Goal: Transaction & Acquisition: Subscribe to service/newsletter

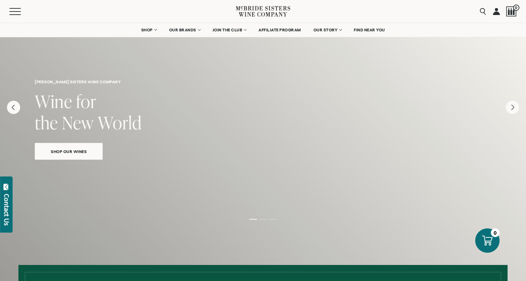
scroll to position [15, 0]
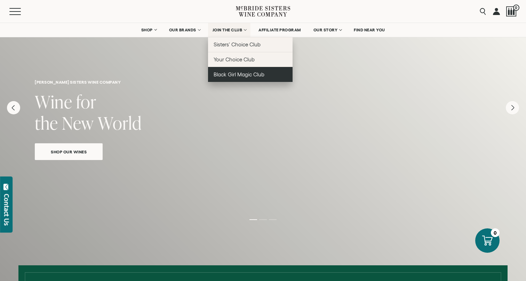
click at [231, 74] on span "Black Girl Magic Club" at bounding box center [239, 74] width 51 height 6
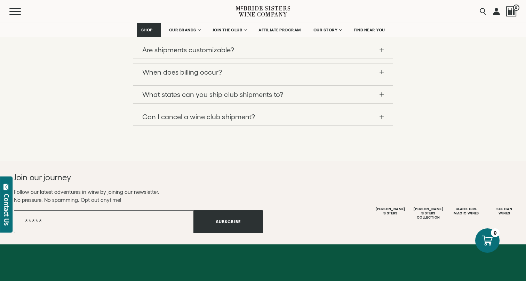
scroll to position [937, 0]
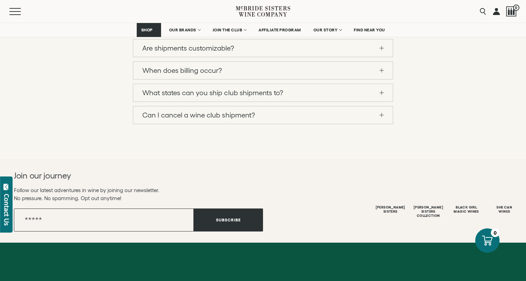
click at [245, 57] on link "Are shipments customizable?" at bounding box center [263, 47] width 260 height 17
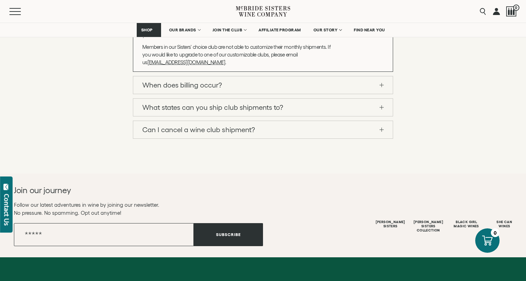
scroll to position [923, 0]
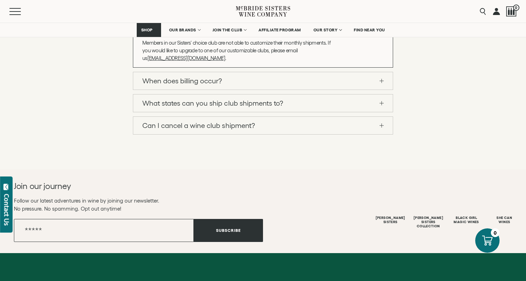
click at [227, 89] on link "When does billing occur?" at bounding box center [263, 80] width 260 height 17
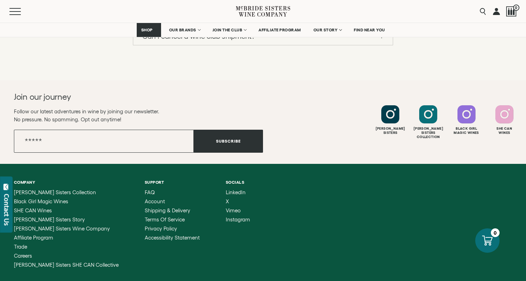
click at [287, 23] on link "What states can you ship club shipments to?" at bounding box center [263, 13] width 260 height 17
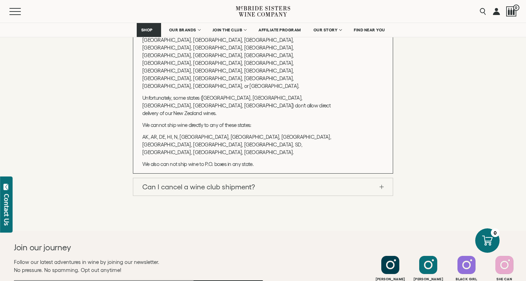
click at [237, 186] on link "Can I cancel a wine club shipment?" at bounding box center [263, 186] width 260 height 17
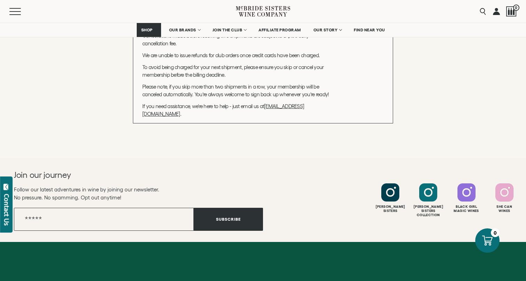
click at [407, 123] on div "How much does it cost? The cost of your wine club shipments depends on your mem…" at bounding box center [263, 19] width 526 height 208
click at [379, 22] on link "Can I cancel a wine club shipment?" at bounding box center [263, 13] width 260 height 17
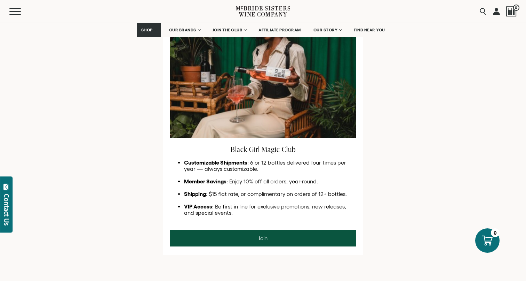
scroll to position [400, 0]
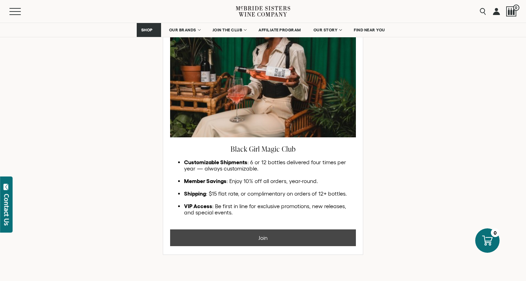
click at [255, 242] on button "Join" at bounding box center [263, 237] width 186 height 17
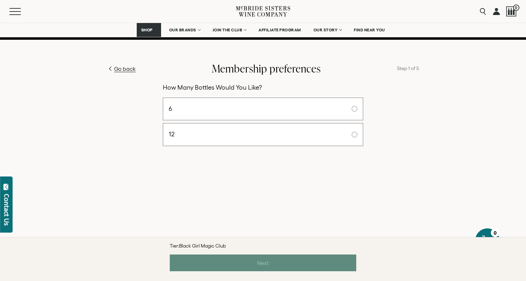
scroll to position [265, 0]
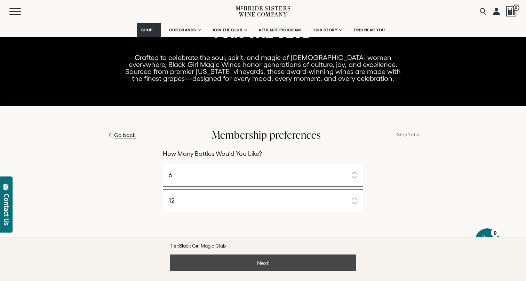
click at [282, 258] on button "Next" at bounding box center [263, 262] width 187 height 17
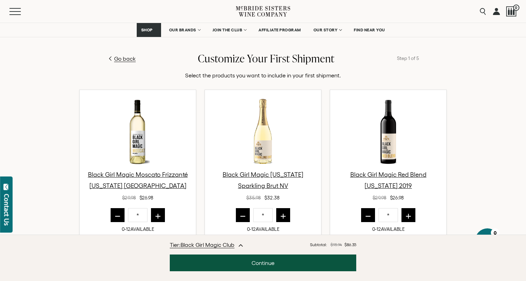
scroll to position [340, 0]
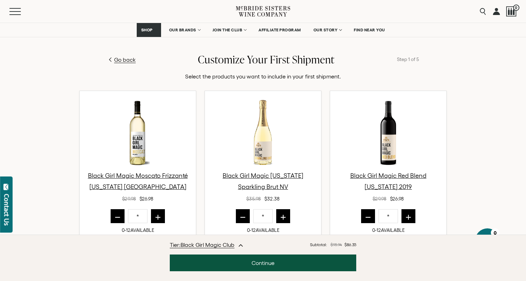
click at [407, 214] on icon "increment" at bounding box center [408, 215] width 7 height 7
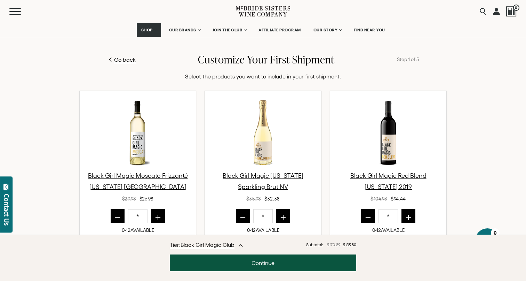
click at [407, 214] on icon "increment" at bounding box center [408, 215] width 7 height 7
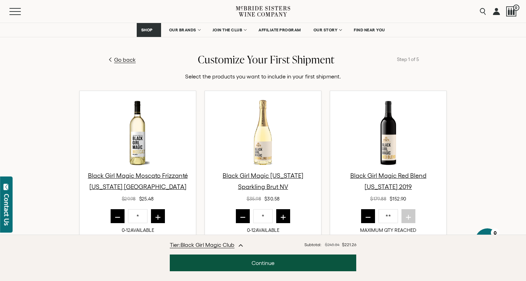
click at [369, 215] on icon "decrement" at bounding box center [368, 215] width 7 height 7
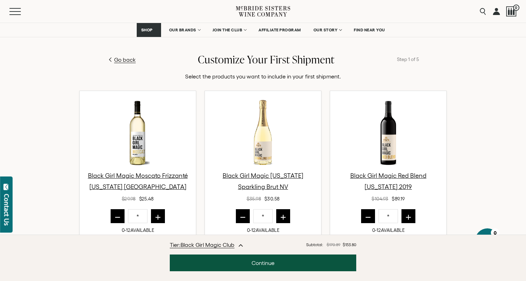
click at [369, 215] on icon "decrement" at bounding box center [368, 215] width 7 height 7
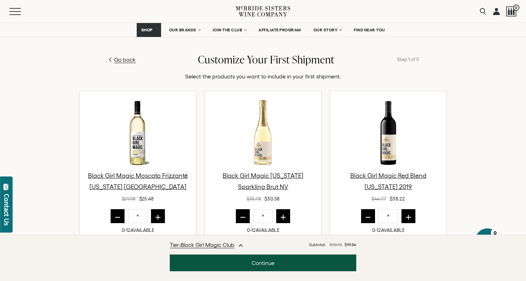
type input "*"
click at [119, 60] on span "Go back" at bounding box center [125, 59] width 22 height 8
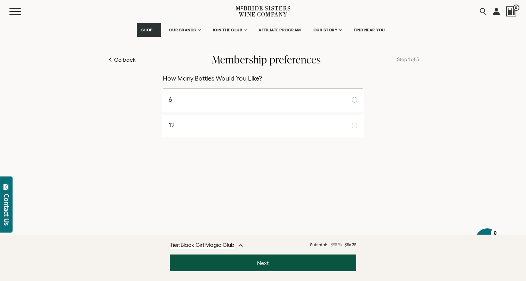
scroll to position [332, 0]
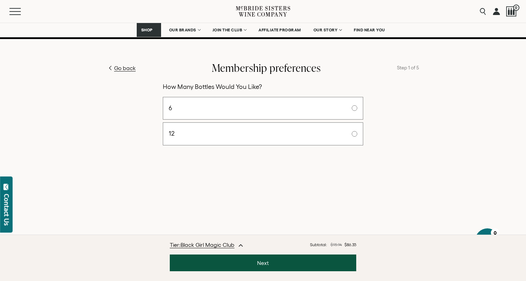
click at [270, 220] on div "Go back Membership preferences Step 1 of 5 How Many Bottles Would You Like? 6 12" at bounding box center [263, 144] width 512 height 211
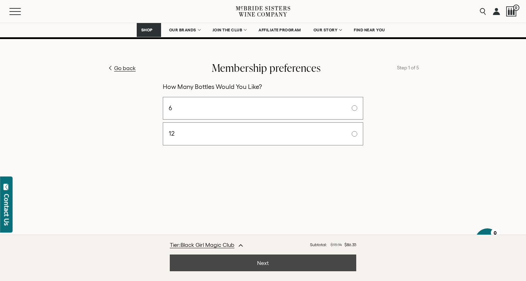
click at [278, 260] on button "Next" at bounding box center [263, 262] width 187 height 17
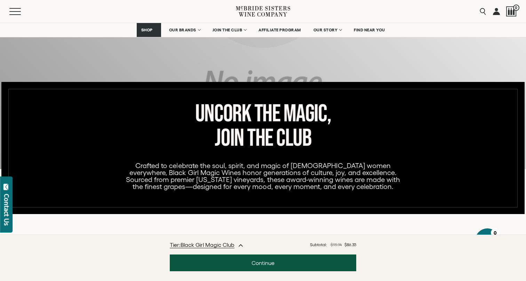
scroll to position [155, 0]
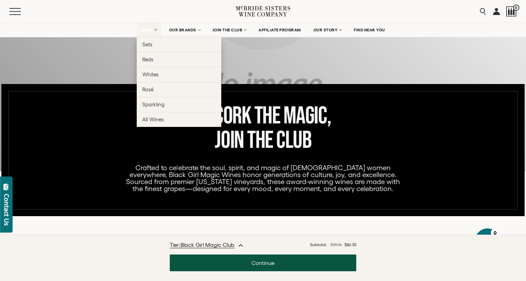
click at [146, 31] on span "SHOP" at bounding box center [147, 29] width 12 height 5
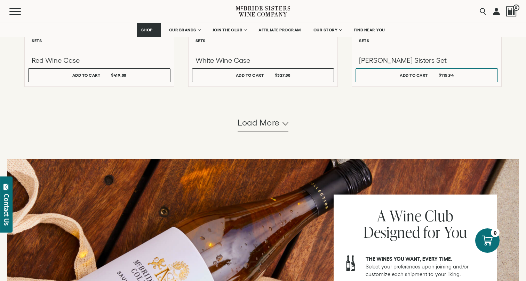
scroll to position [691, 0]
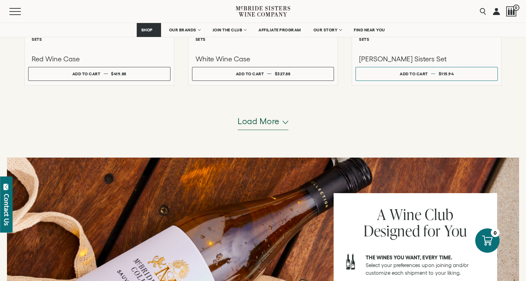
click at [274, 125] on span "Load more" at bounding box center [259, 121] width 42 height 12
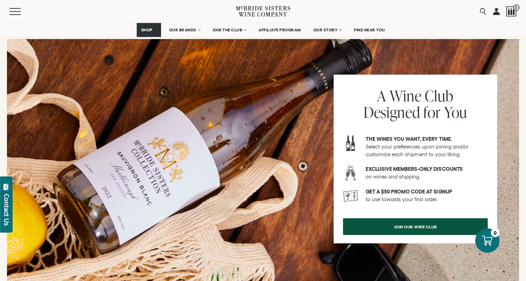
scroll to position [1500, 0]
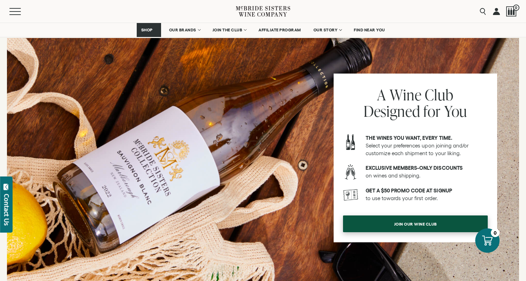
click at [402, 227] on span "join our wine club" at bounding box center [415, 224] width 67 height 14
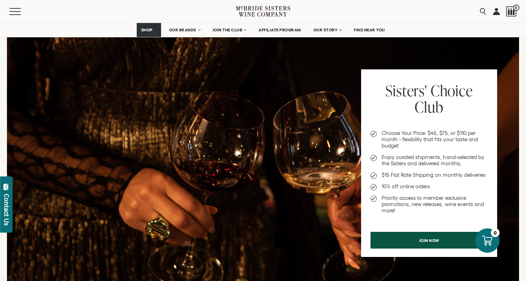
scroll to position [229, 0]
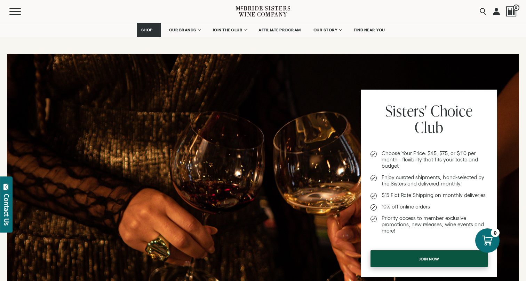
click at [418, 259] on span "Join now" at bounding box center [429, 259] width 45 height 14
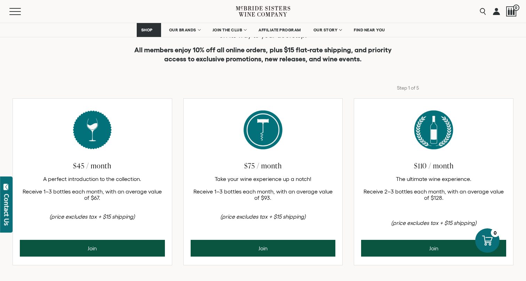
scroll to position [247, 0]
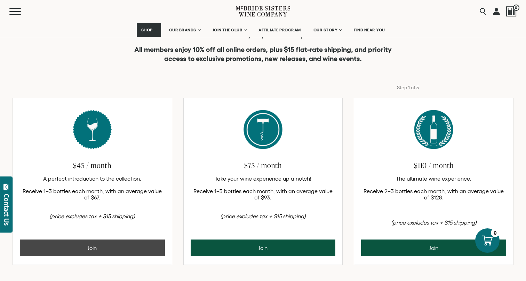
click at [143, 249] on button "Join" at bounding box center [92, 247] width 145 height 17
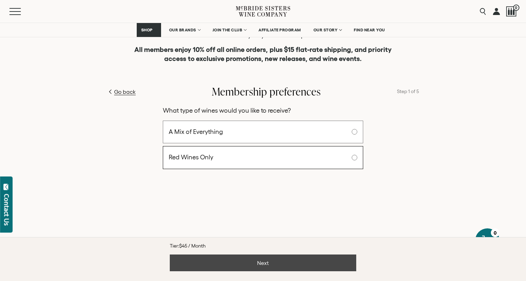
click at [291, 263] on button "Next" at bounding box center [263, 262] width 187 height 17
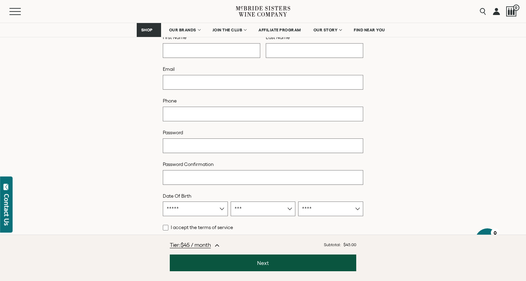
scroll to position [331, 0]
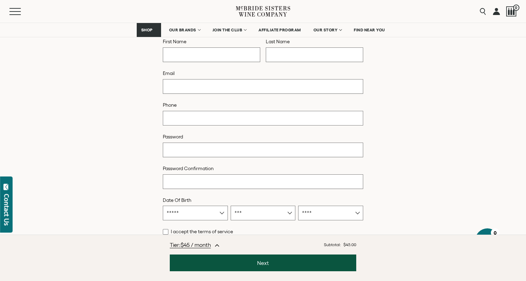
scroll to position [247, 0]
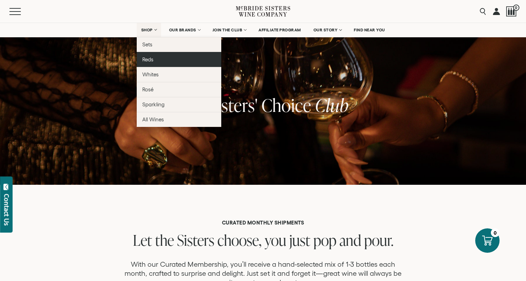
click at [155, 60] on link "Reds" at bounding box center [179, 59] width 85 height 15
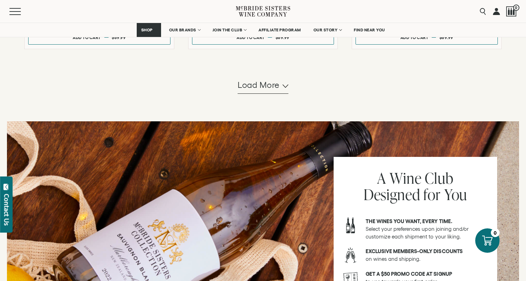
scroll to position [725, 0]
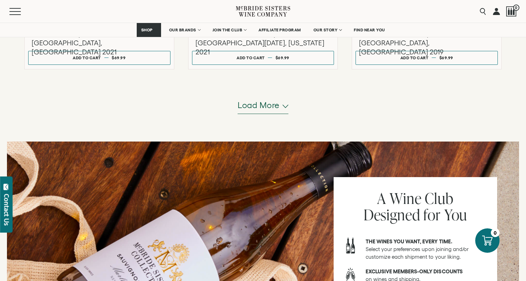
click at [270, 106] on span "Load more" at bounding box center [259, 105] width 42 height 12
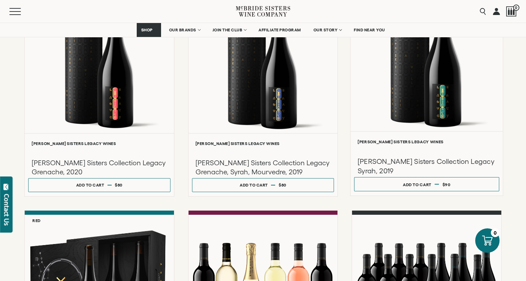
scroll to position [824, 0]
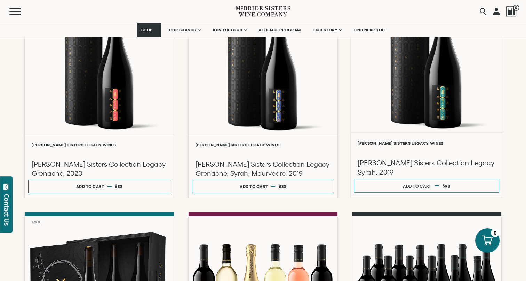
click at [426, 163] on h3 "[PERSON_NAME] Sisters Collection Legacy Syrah, 2019" at bounding box center [427, 167] width 138 height 18
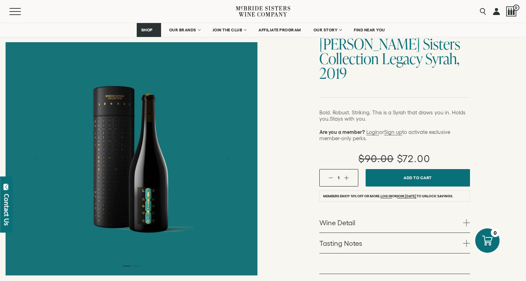
scroll to position [61, 0]
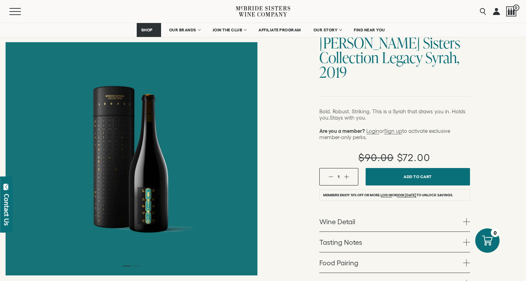
click at [465, 218] on span at bounding box center [466, 221] width 7 height 7
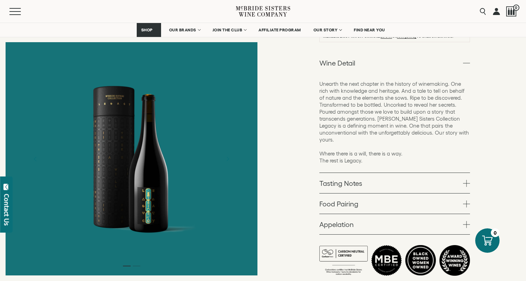
scroll to position [220, 0]
click at [441, 172] on link "Tasting Notes" at bounding box center [395, 182] width 151 height 20
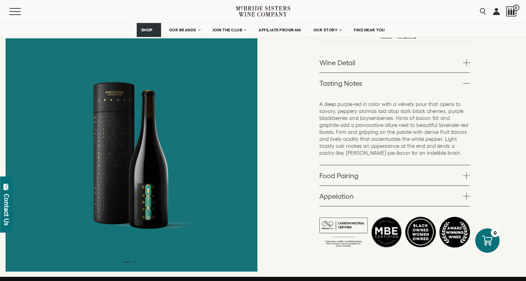
click at [456, 165] on link "Food Pairing" at bounding box center [395, 175] width 151 height 20
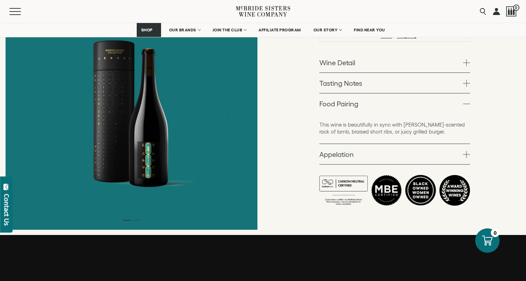
click at [442, 144] on link "Appelation" at bounding box center [395, 154] width 151 height 20
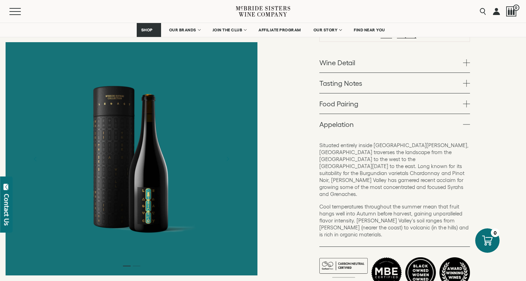
click at [465, 121] on span at bounding box center [466, 124] width 7 height 7
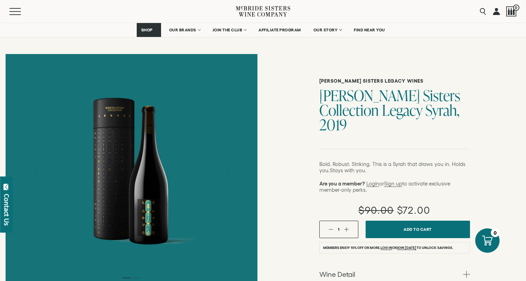
scroll to position [0, 0]
